Goal: Information Seeking & Learning: Learn about a topic

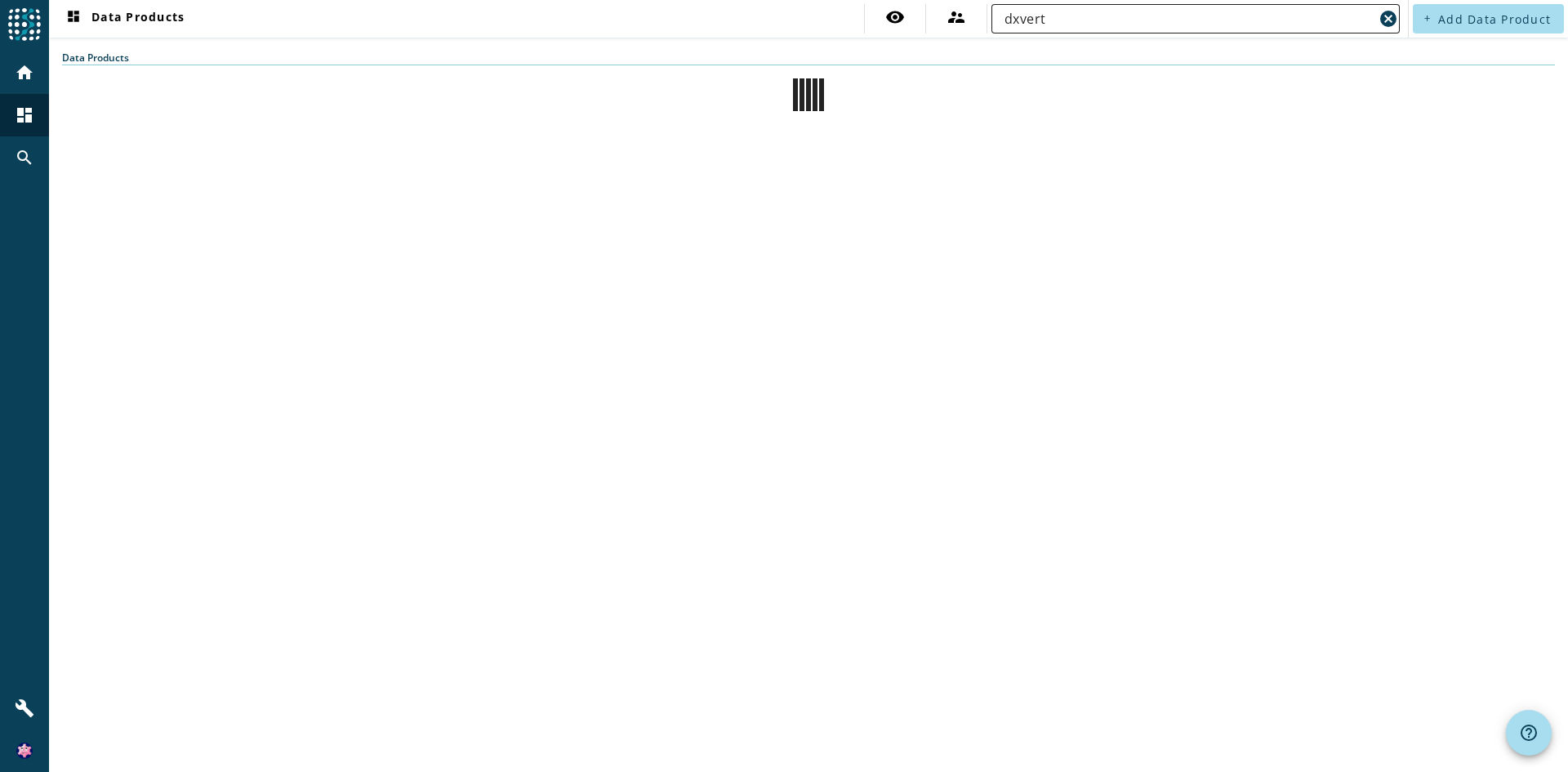
click at [1206, 22] on input "dxvert" at bounding box center [1189, 19] width 369 height 19
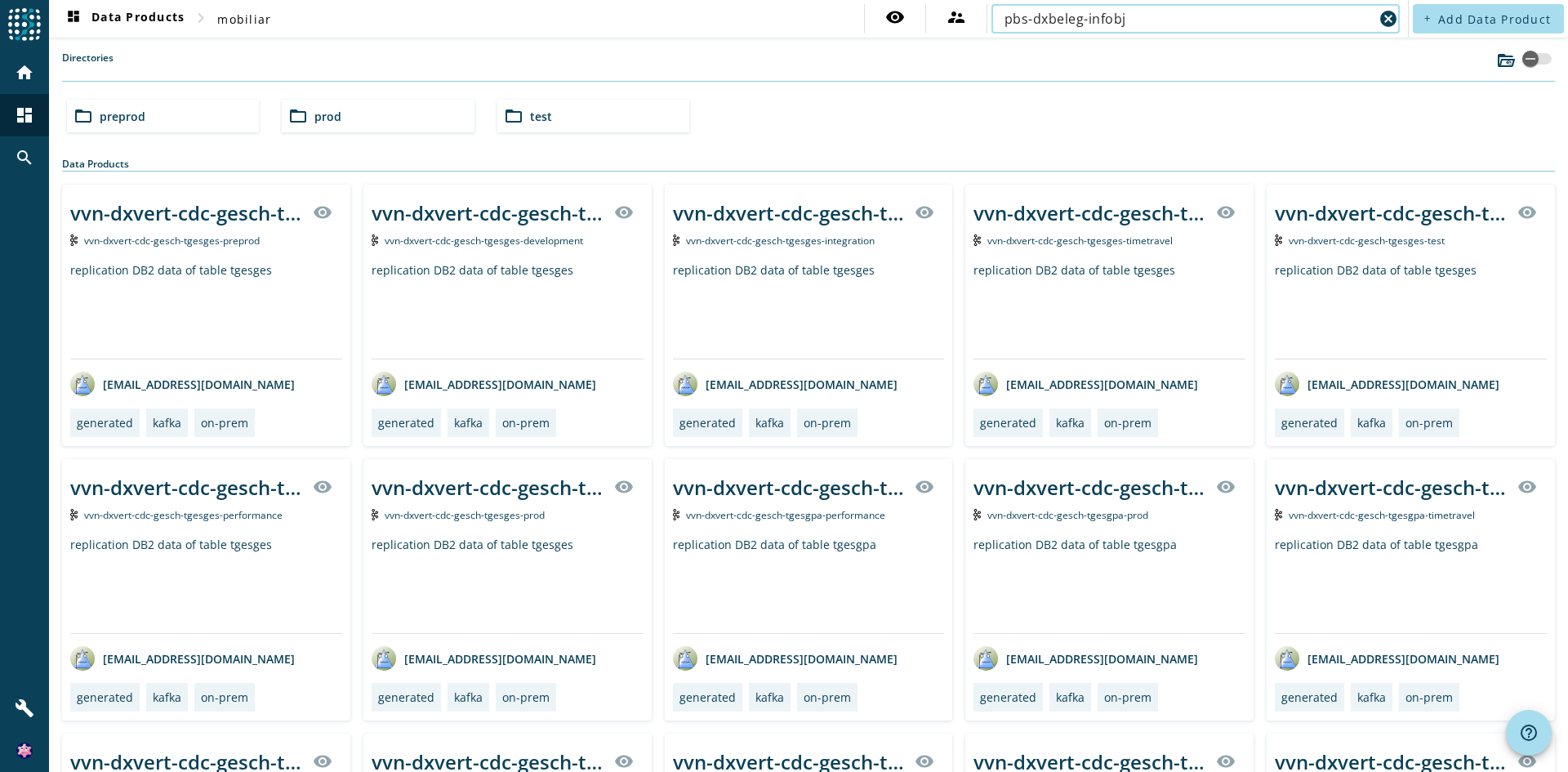
type input "pbs-dxbeleg-infobj"
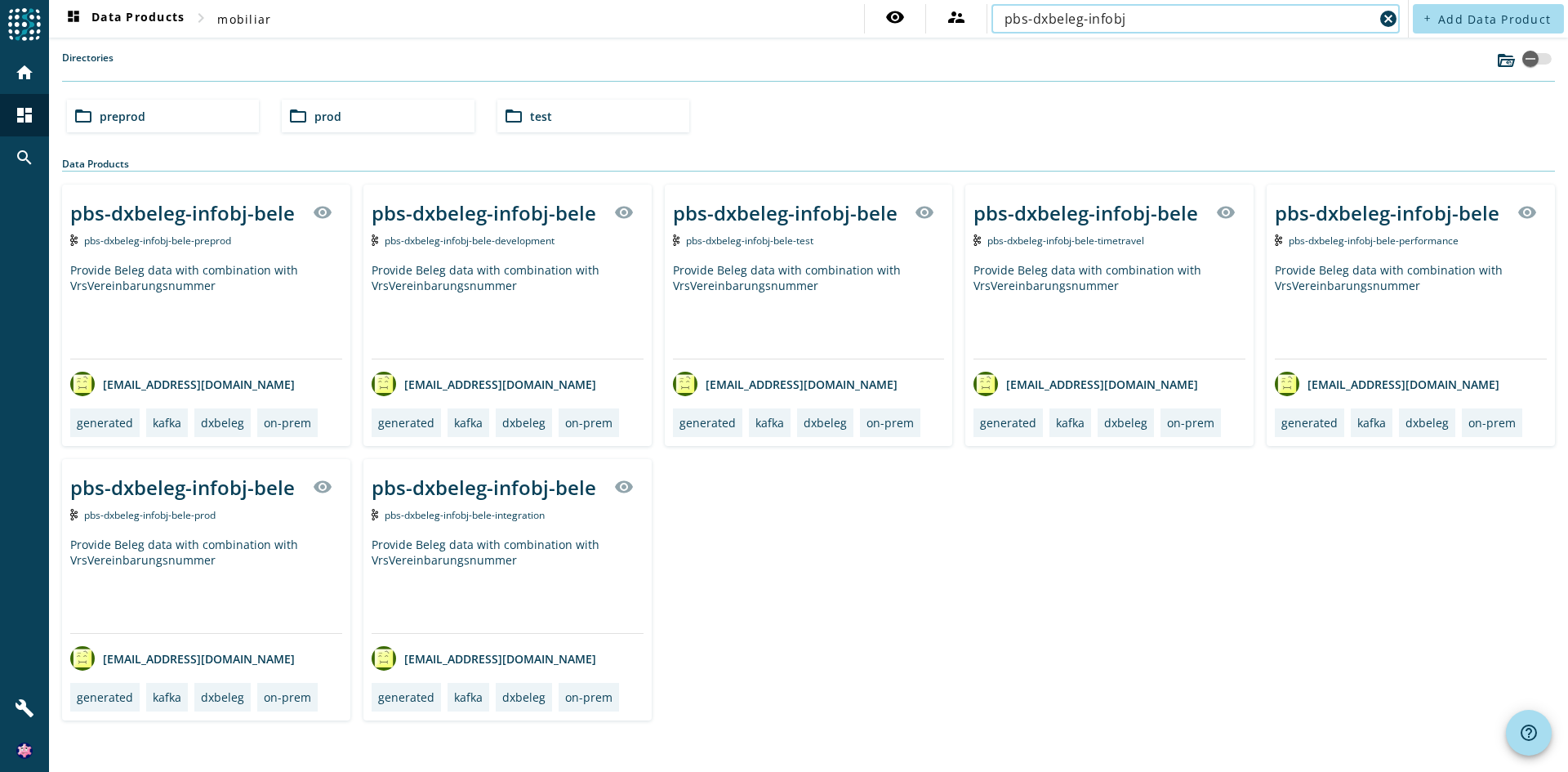
click at [246, 212] on div "pbs-dxbeleg-infobj-bele" at bounding box center [182, 213] width 224 height 27
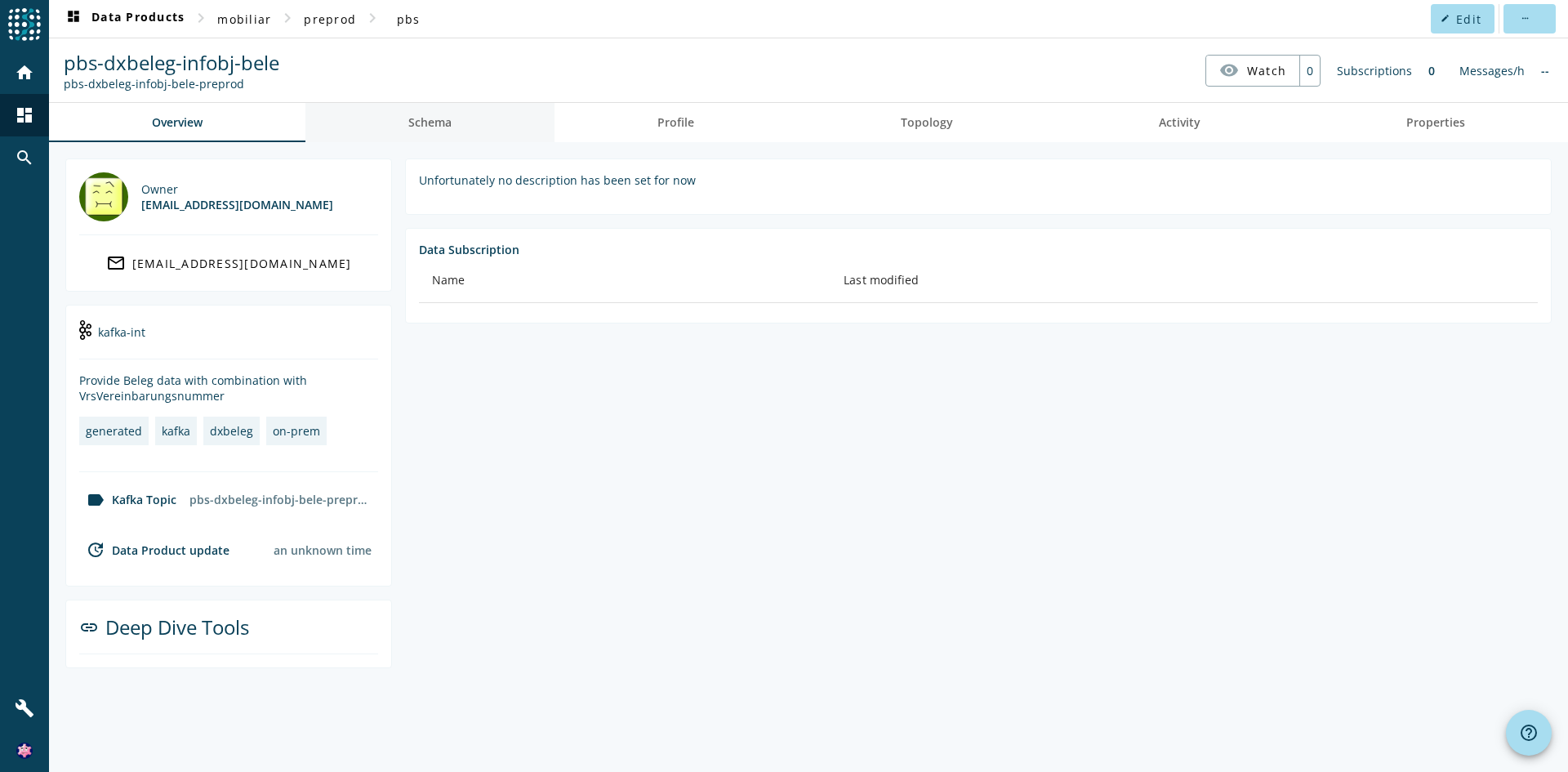
click at [448, 128] on span "Schema" at bounding box center [429, 122] width 43 height 11
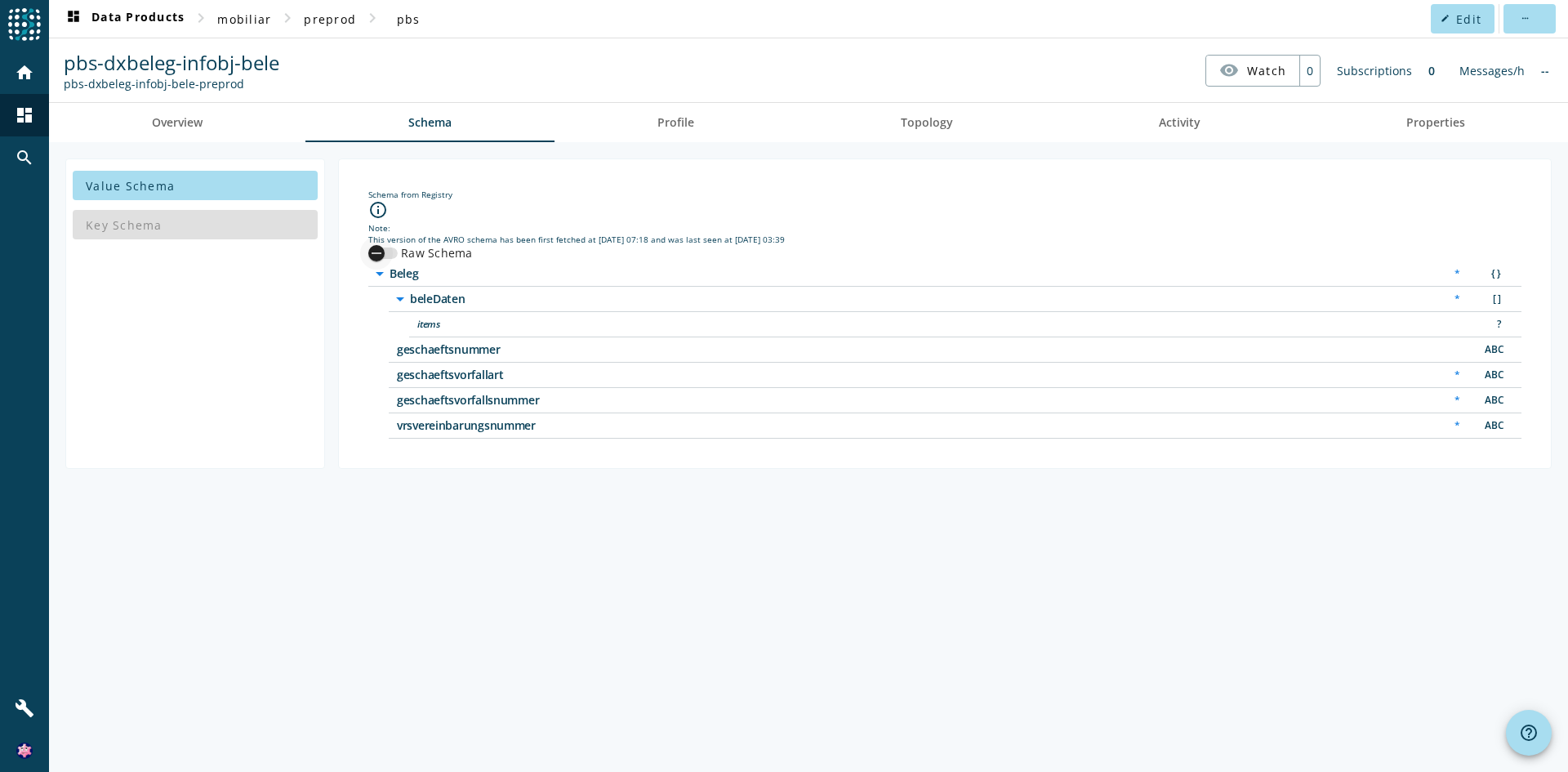
click at [396, 254] on div "button" at bounding box center [383, 253] width 29 height 11
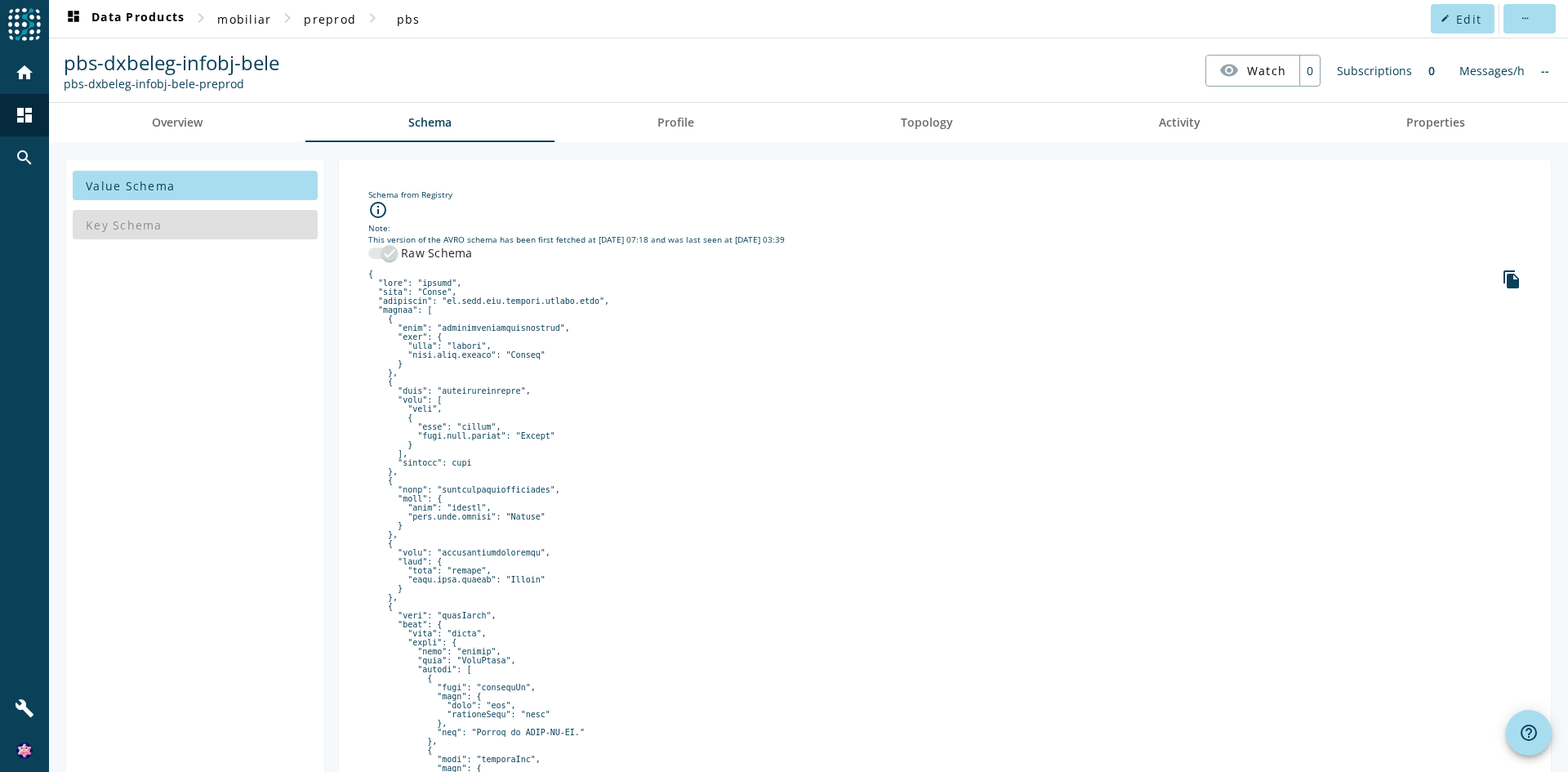
scroll to position [643, 0]
